Goal: Find specific page/section: Find specific page/section

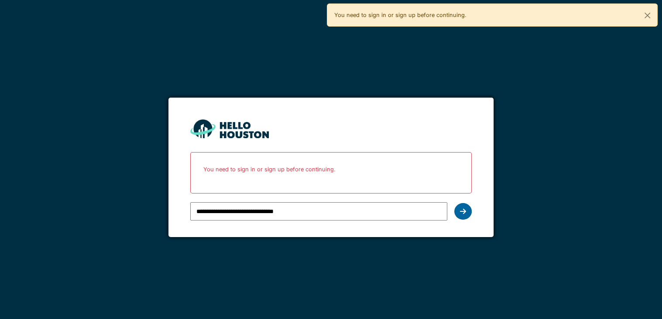
click at [462, 210] on icon at bounding box center [463, 211] width 6 height 7
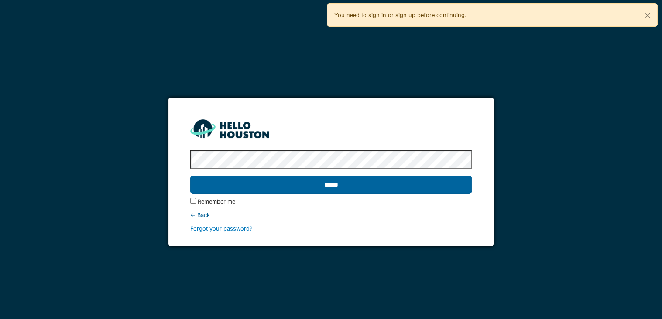
click at [281, 188] on input "******" at bounding box center [331, 185] width 282 height 18
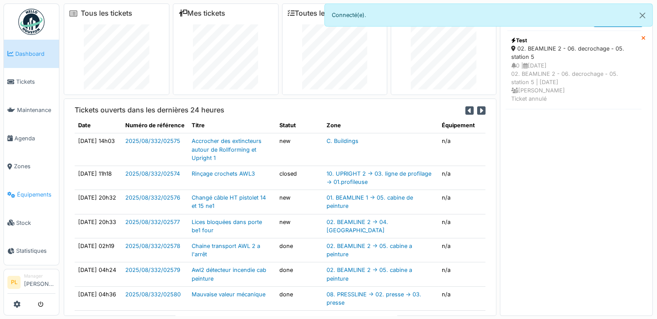
click at [21, 191] on span "Équipements" at bounding box center [36, 195] width 38 height 8
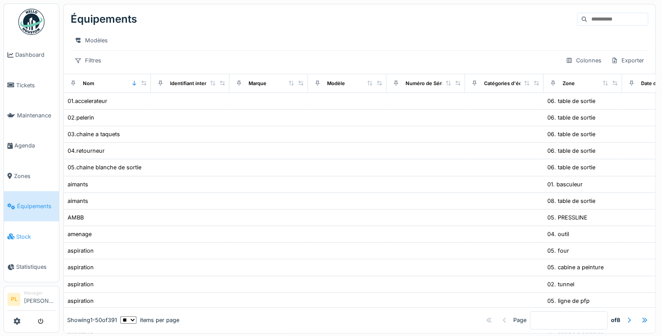
click at [28, 221] on link "Stock" at bounding box center [31, 236] width 55 height 30
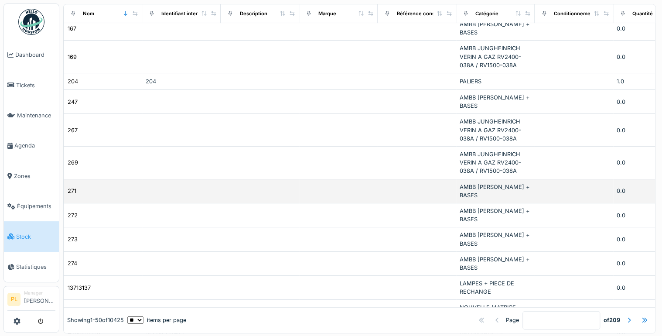
scroll to position [105, 0]
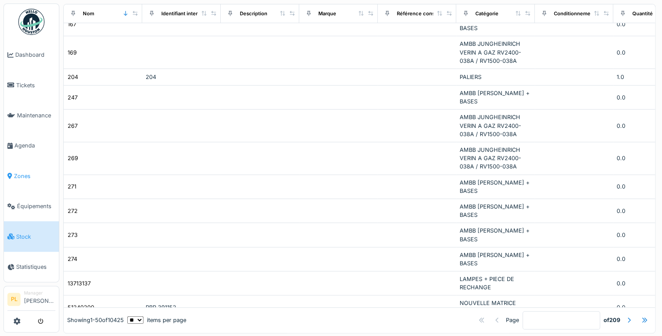
click at [37, 172] on span "Zones" at bounding box center [34, 176] width 41 height 8
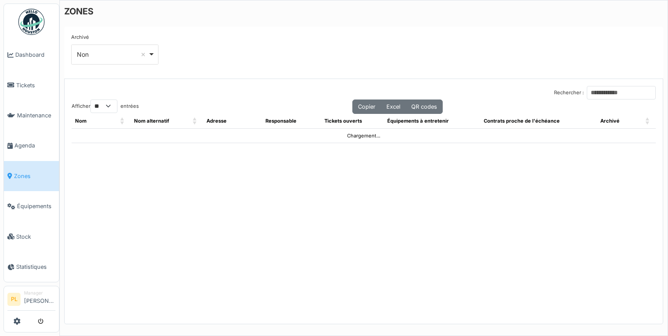
select select "**"
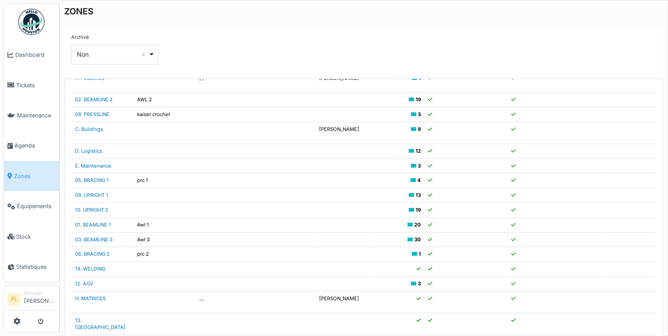
scroll to position [94, 0]
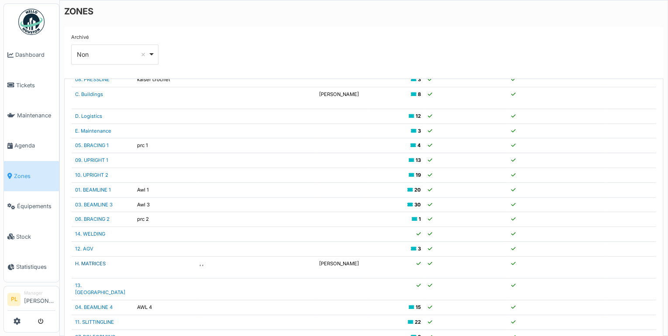
click at [92, 261] on link "H. MATRICES" at bounding box center [90, 264] width 31 height 6
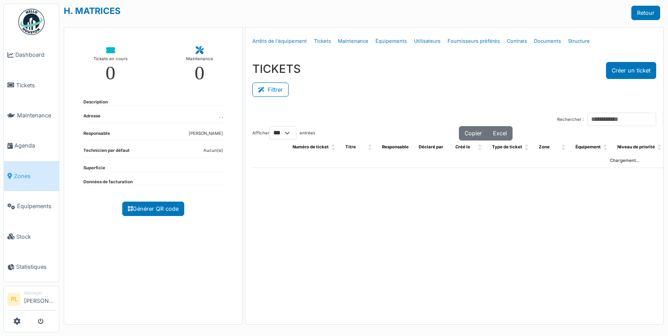
select select "***"
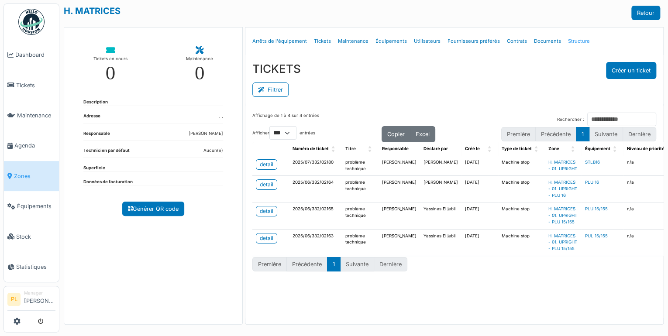
click at [570, 41] on link "Structure" at bounding box center [578, 41] width 29 height 21
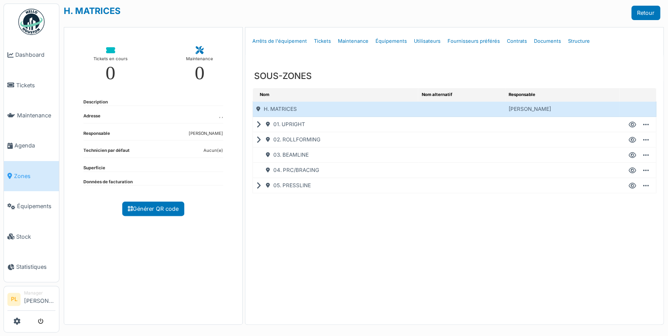
click at [262, 185] on div "05. PRESSLINE" at bounding box center [335, 185] width 165 height 15
click at [257, 186] on icon at bounding box center [260, 186] width 8 height 0
click at [258, 140] on icon at bounding box center [260, 140] width 8 height 0
click at [258, 125] on icon at bounding box center [260, 125] width 8 height 0
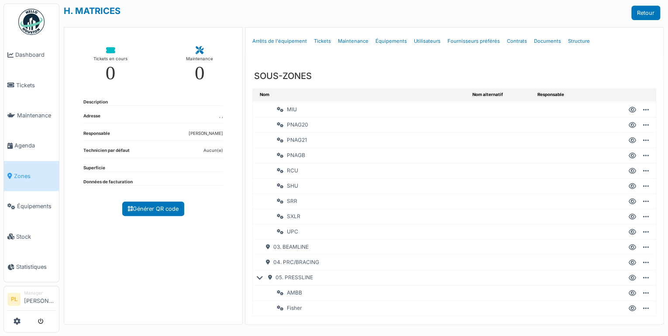
scroll to position [489, 0]
